Goal: Navigation & Orientation: Find specific page/section

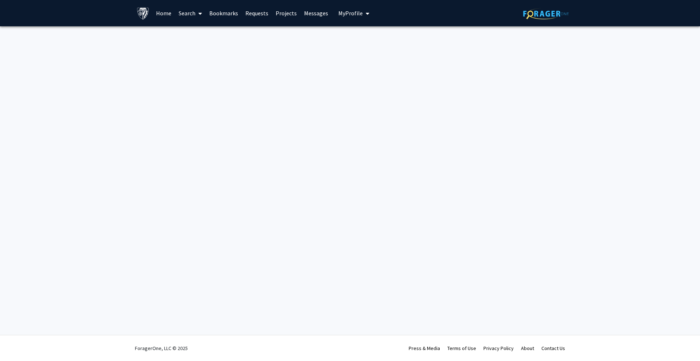
click at [571, 151] on div "Skip navigation Home Search Bookmarks Requests Projects Messages My Profile [PE…" at bounding box center [350, 180] width 700 height 361
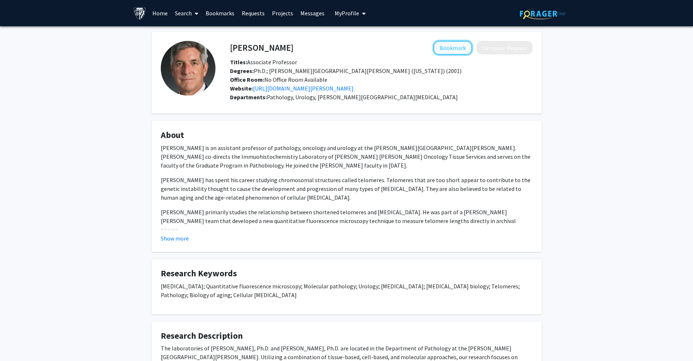
click at [468, 45] on button "Bookmark" at bounding box center [453, 48] width 39 height 14
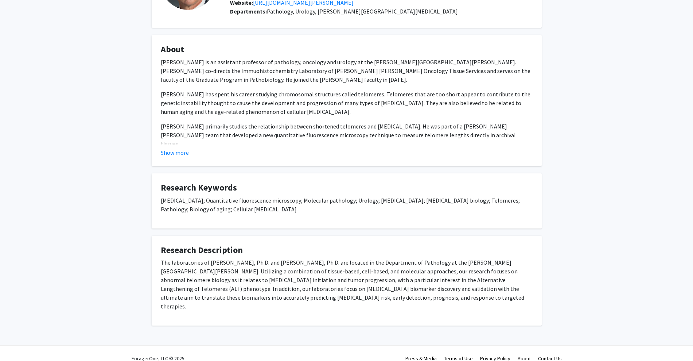
scroll to position [87, 0]
click at [183, 151] on button "Show more" at bounding box center [175, 151] width 28 height 9
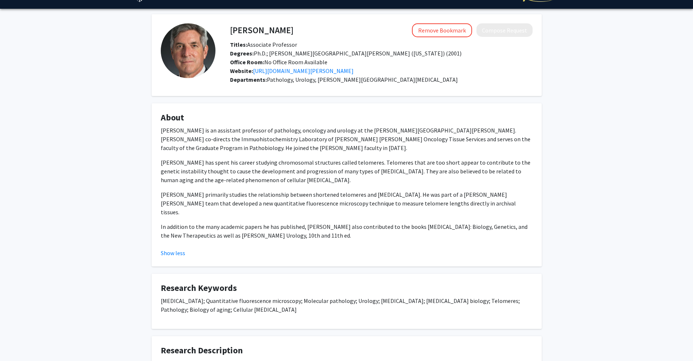
scroll to position [15, 0]
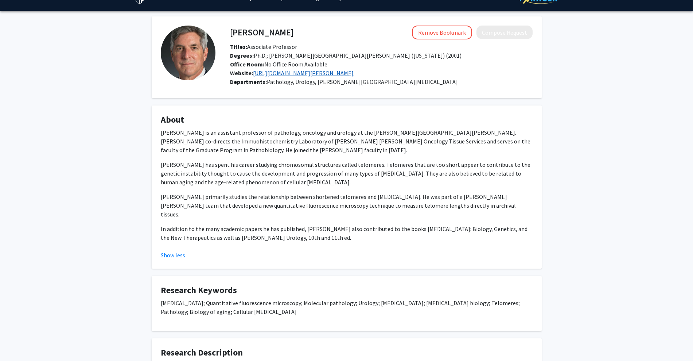
click at [328, 73] on link "[URL][DOMAIN_NAME][PERSON_NAME]" at bounding box center [303, 72] width 101 height 7
